Goal: Use online tool/utility: Utilize a website feature to perform a specific function

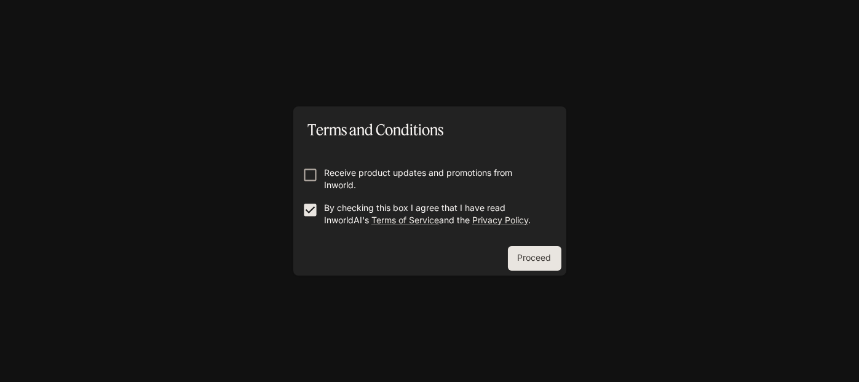
click at [543, 273] on div "Proceed" at bounding box center [429, 261] width 273 height 30
click at [546, 269] on button "Proceed" at bounding box center [535, 258] width 54 height 25
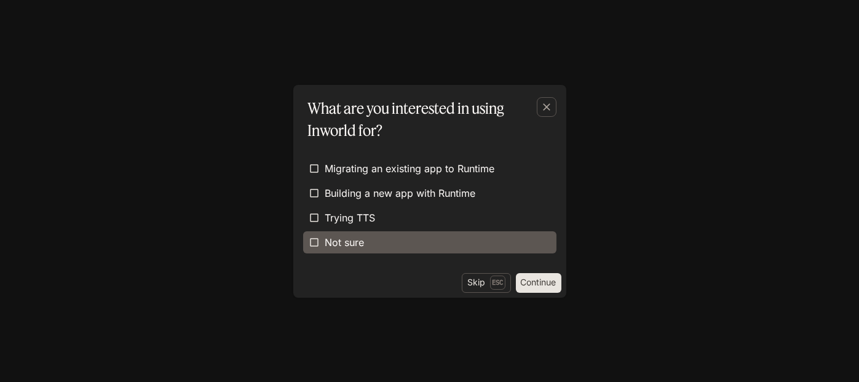
click at [333, 247] on span "Not sure" at bounding box center [344, 242] width 39 height 15
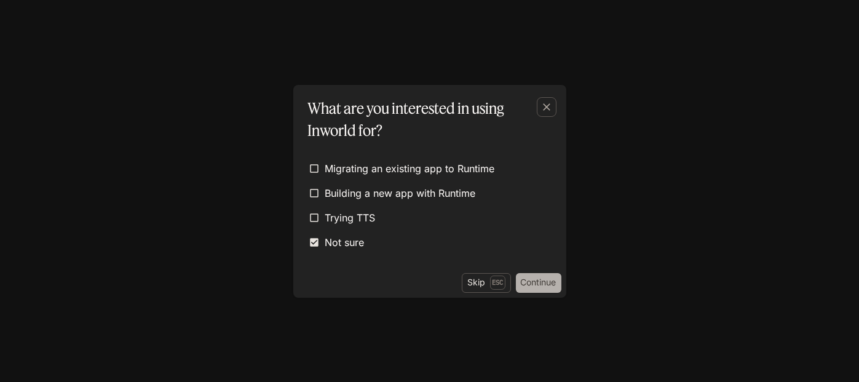
click at [536, 290] on button "Continue" at bounding box center [539, 283] width 46 height 20
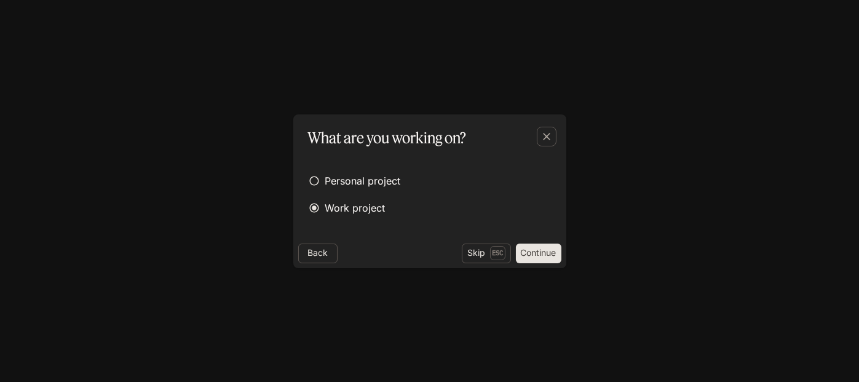
click at [551, 257] on button "Continue" at bounding box center [539, 254] width 46 height 20
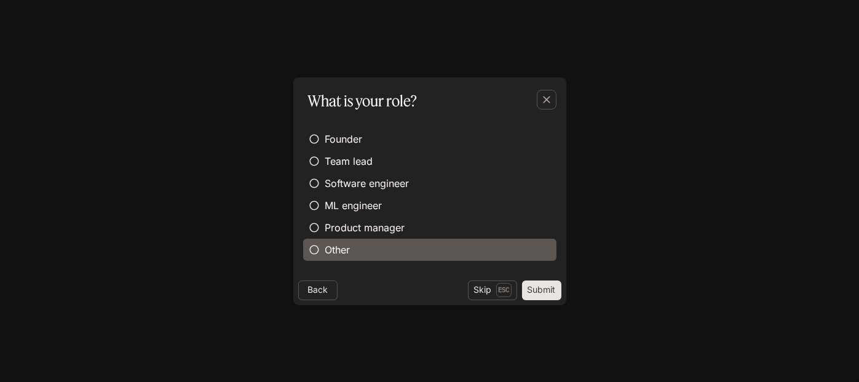
click at [477, 242] on label "Other" at bounding box center [429, 250] width 253 height 22
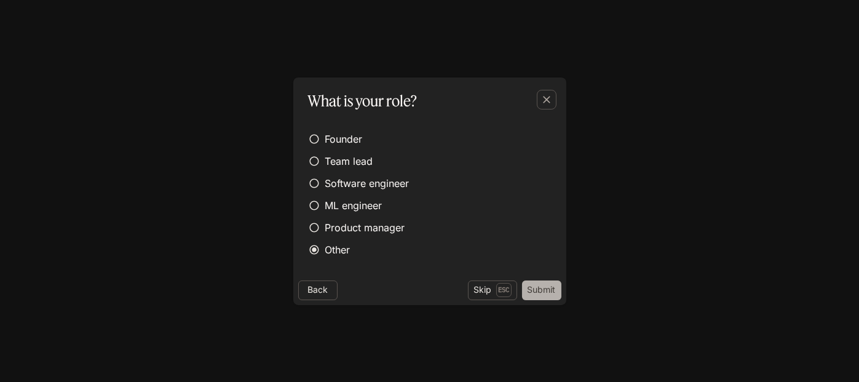
click at [559, 292] on button "Submit" at bounding box center [541, 291] width 39 height 20
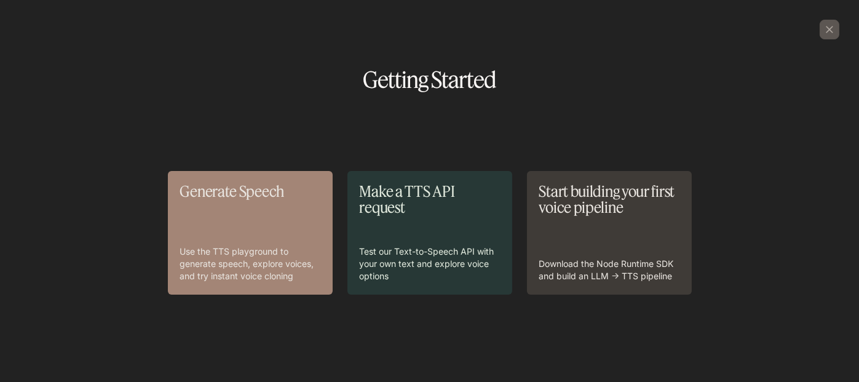
click at [275, 204] on div "Generate Speech Use the TTS playground to generate speech, explore voices, and …" at bounding box center [250, 232] width 140 height 99
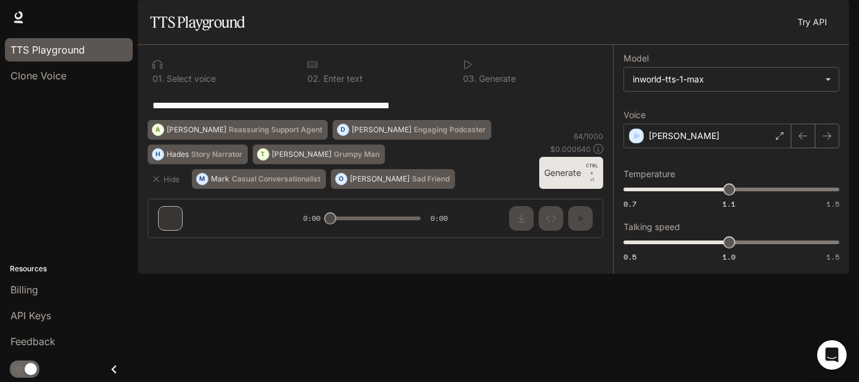
click at [424, 120] on div "**********" at bounding box center [376, 105] width 456 height 30
click at [257, 88] on div "0 1 . Select voice" at bounding box center [220, 71] width 145 height 33
click at [249, 113] on textarea "**********" at bounding box center [376, 105] width 446 height 14
click at [564, 189] on button "Generate CTRL + ⏎" at bounding box center [572, 173] width 64 height 32
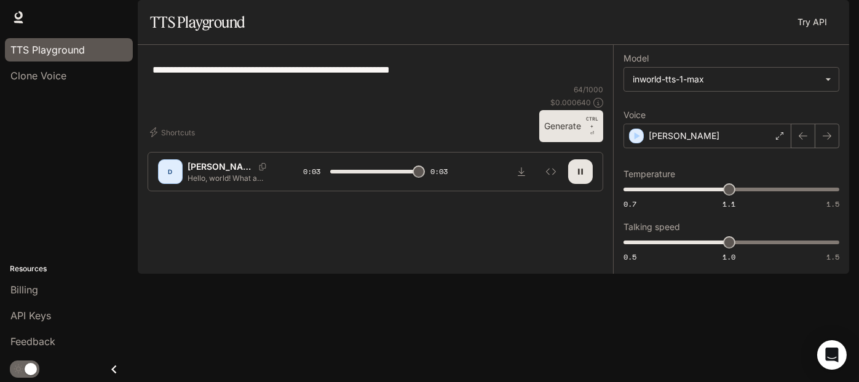
type input "*"
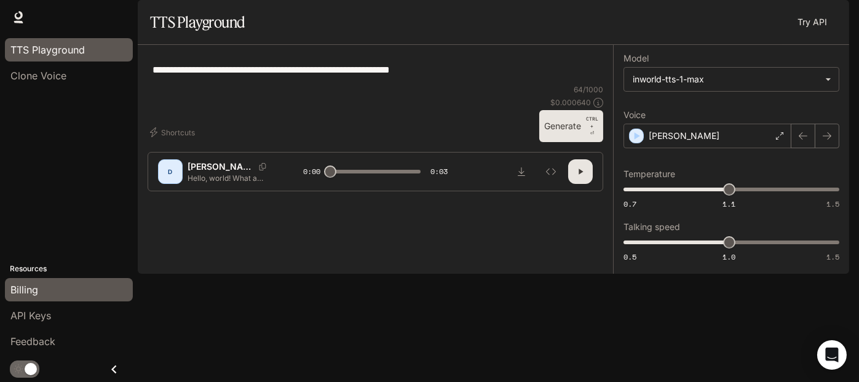
click at [69, 297] on div "Billing" at bounding box center [68, 289] width 117 height 15
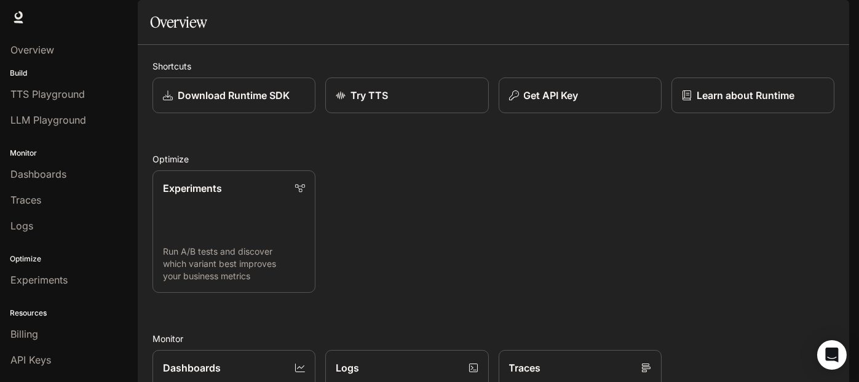
click at [412, 261] on div "Experiments Run A/B tests and discover which variant best improves your busines…" at bounding box center [489, 227] width 692 height 132
